Goal: Browse casually: Explore the website without a specific task or goal

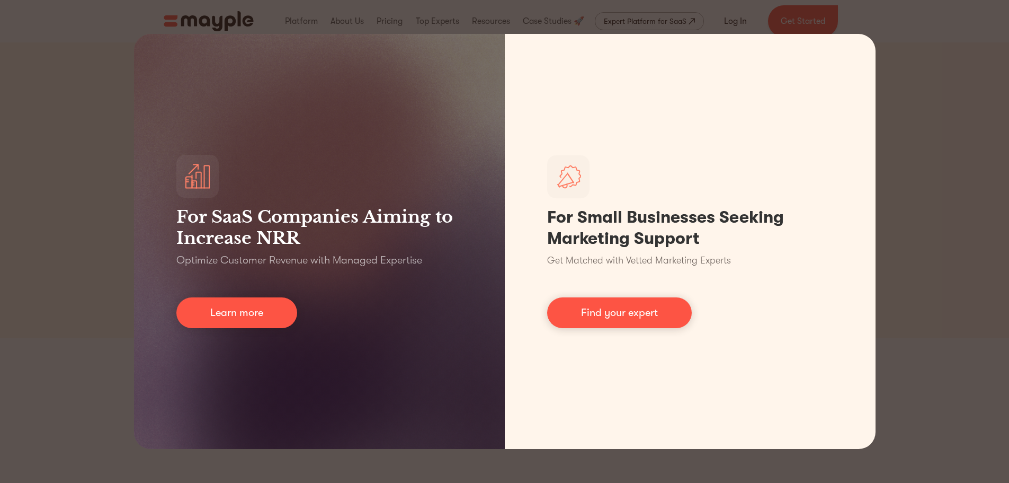
click at [931, 148] on div "For SaaS Companies Aiming to Increase NRR Optimize Customer Revenue with Manage…" at bounding box center [504, 241] width 1009 height 483
click at [923, 247] on div "For SaaS Companies Aiming to Increase NRR Optimize Customer Revenue with Manage…" at bounding box center [504, 241] width 1009 height 483
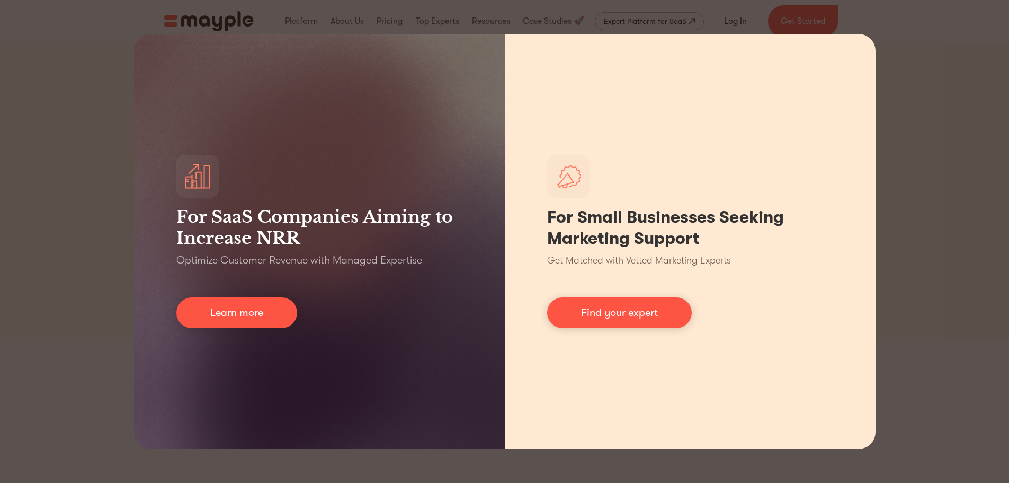
drag, startPoint x: 925, startPoint y: 251, endPoint x: 697, endPoint y: 334, distance: 243.2
click at [925, 252] on div "For SaaS Companies Aiming to Increase NRR Optimize Customer Revenue with Manage…" at bounding box center [504, 241] width 1009 height 483
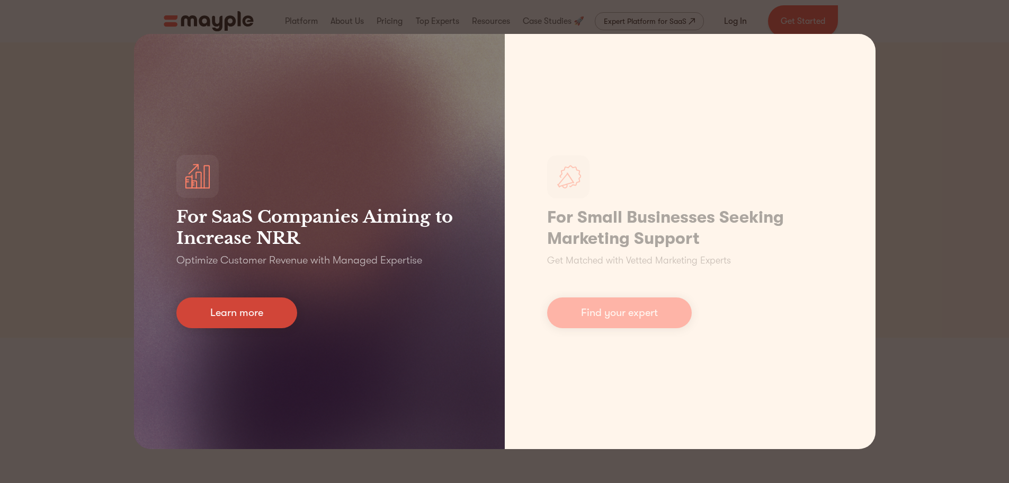
click at [227, 308] on link "Learn more" at bounding box center [236, 312] width 121 height 31
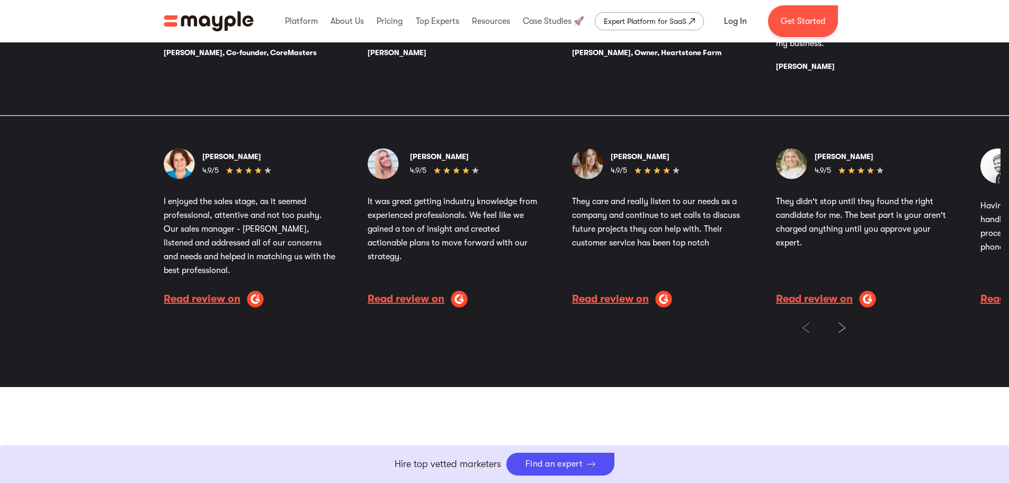
scroll to position [1801, 0]
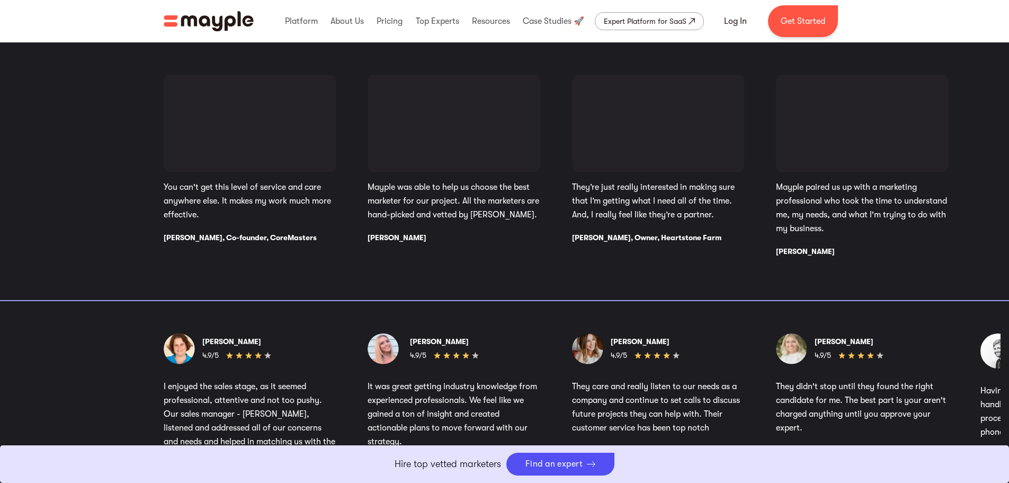
click at [532, 388] on p "It was great getting industry knowledge from experienced professionals. We feel…" at bounding box center [454, 413] width 173 height 69
click at [568, 391] on div "[PERSON_NAME] 4.9/5 I enjoyed the sales stage, as it seemed professional, atten…" at bounding box center [582, 412] width 837 height 159
click at [572, 370] on div "[PERSON_NAME] 4.9/5 They care and really listen to our needs as a company and c…" at bounding box center [658, 412] width 173 height 159
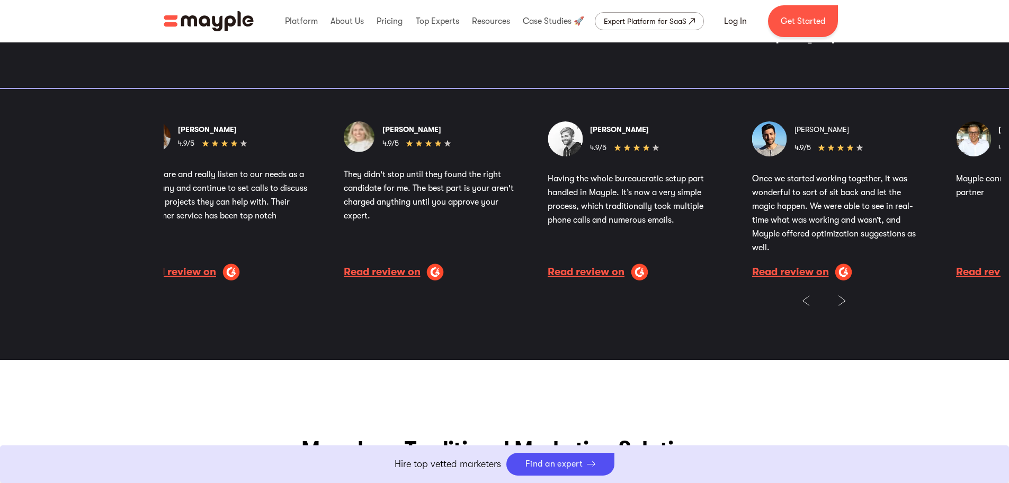
scroll to position [2596, 0]
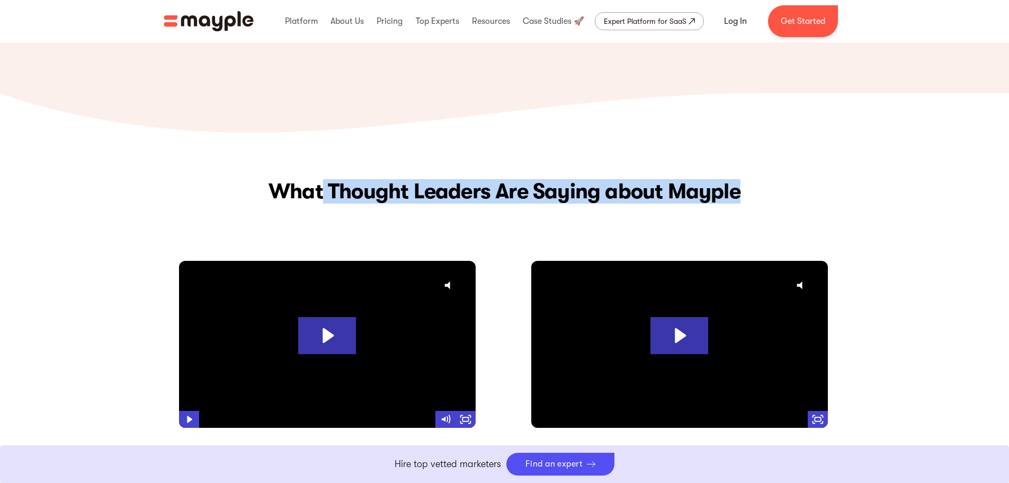
drag, startPoint x: 319, startPoint y: 177, endPoint x: 213, endPoint y: 171, distance: 106.1
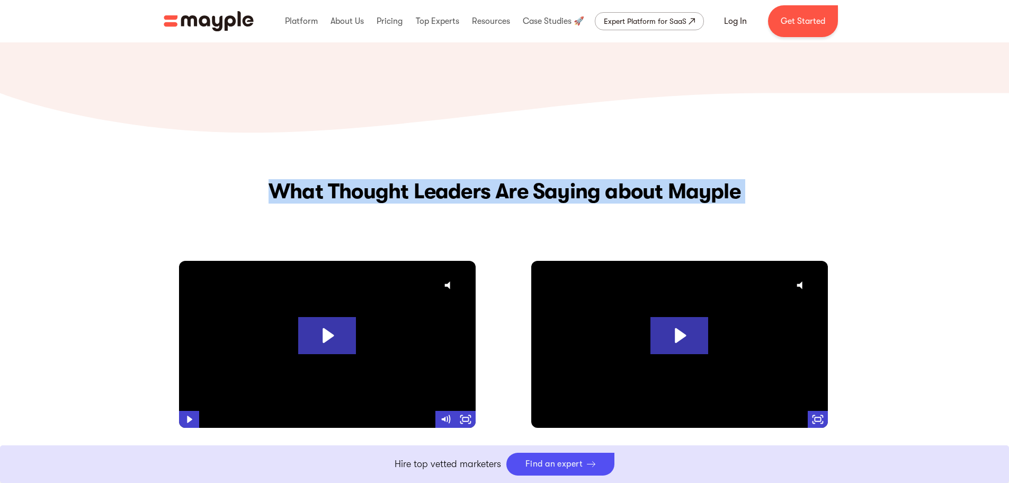
drag, startPoint x: 889, startPoint y: 193, endPoint x: 186, endPoint y: 178, distance: 703.6
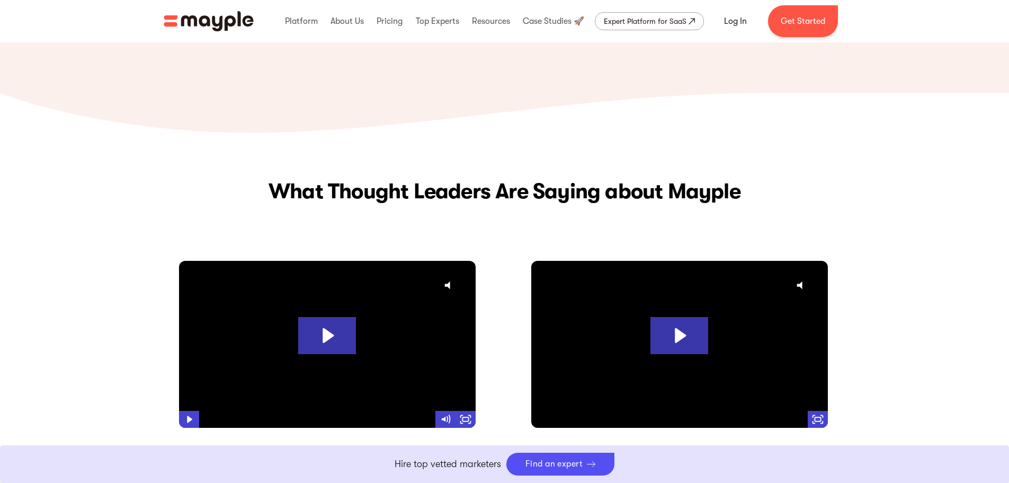
click at [609, 189] on h2 "What Thought Leaders Are Saying about Mayple" at bounding box center [505, 191] width 472 height 16
click at [610, 188] on h2 "What Thought Leaders Are Saying about Mayple" at bounding box center [505, 191] width 472 height 16
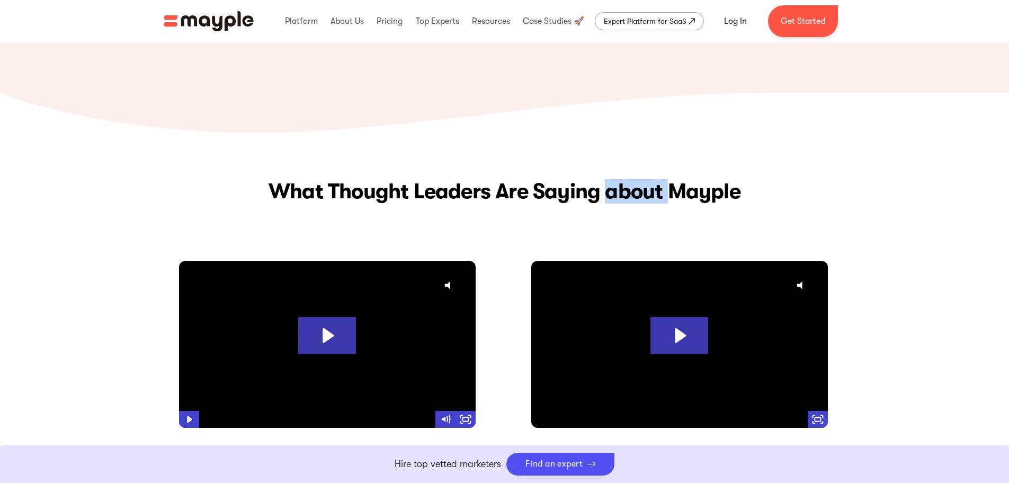
click at [676, 188] on h2 "What Thought Leaders Are Saying about Mayple" at bounding box center [505, 191] width 472 height 16
drag, startPoint x: 775, startPoint y: 194, endPoint x: -119, endPoint y: 177, distance: 894.3
drag, startPoint x: 449, startPoint y: 177, endPoint x: 4, endPoint y: 180, distance: 445.0
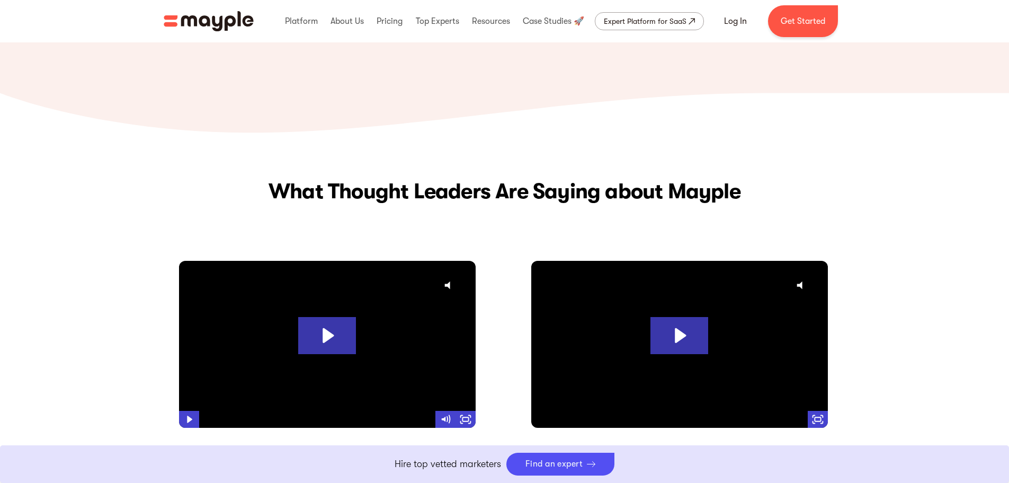
click at [734, 197] on h2 "What Thought Leaders Are Saying about Mayple" at bounding box center [505, 191] width 472 height 16
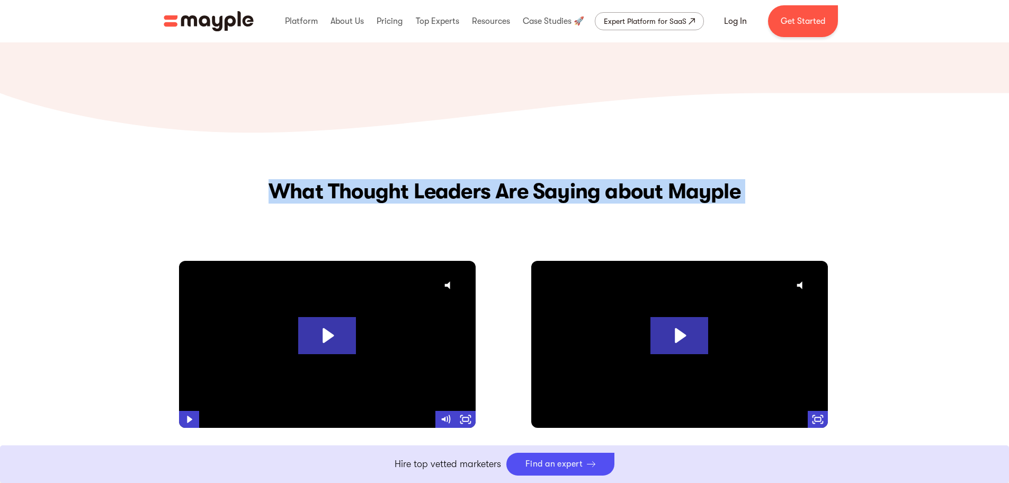
click at [726, 186] on h2 "What Thought Leaders Are Saying about Mayple" at bounding box center [505, 191] width 472 height 16
click at [728, 186] on h2 "What Thought Leaders Are Saying about Mayple" at bounding box center [505, 191] width 472 height 16
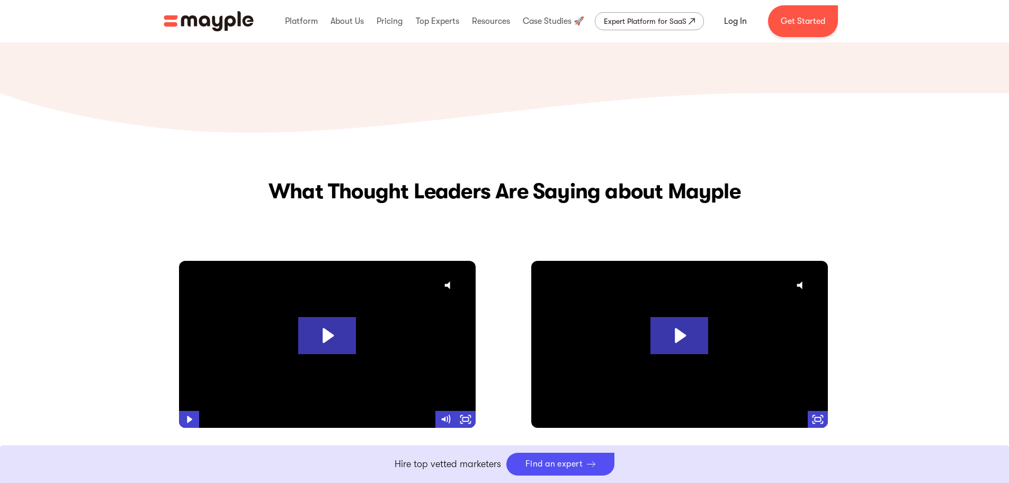
click at [730, 186] on h2 "What Thought Leaders Are Saying about Mayple" at bounding box center [505, 191] width 472 height 16
drag, startPoint x: 851, startPoint y: 194, endPoint x: 531, endPoint y: 228, distance: 321.7
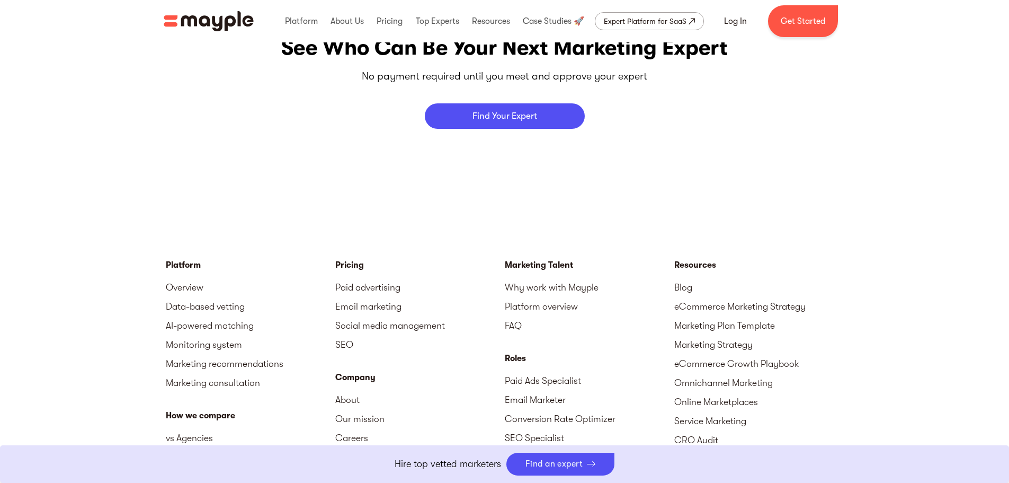
scroll to position [4806, 0]
